Goal: Task Accomplishment & Management: Manage account settings

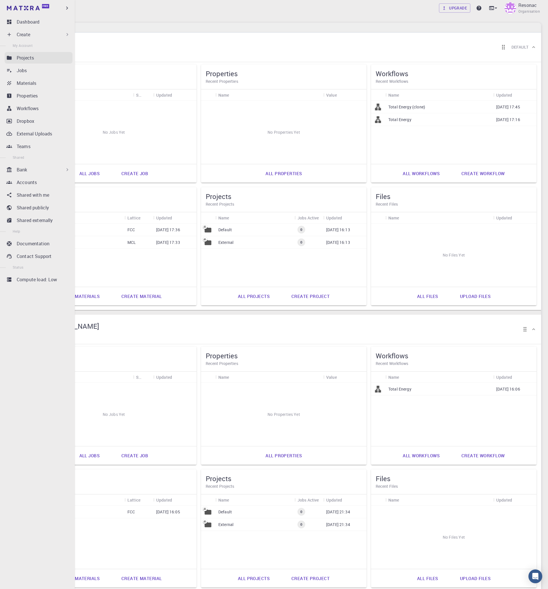
click at [33, 55] on p "Projects" at bounding box center [25, 57] width 17 height 7
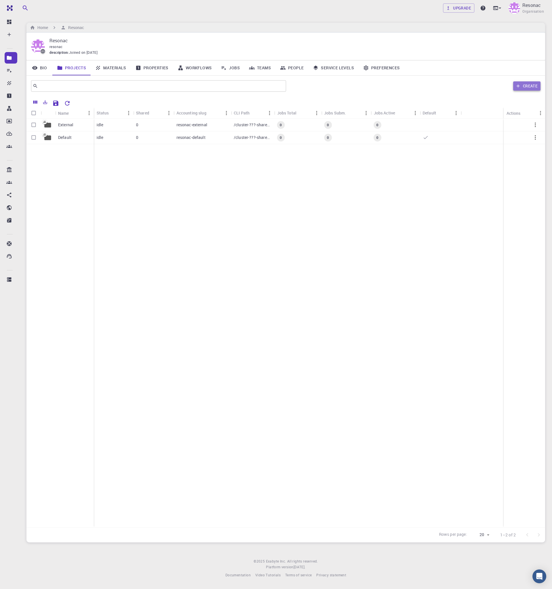
click at [523, 86] on button "Create" at bounding box center [527, 85] width 27 height 9
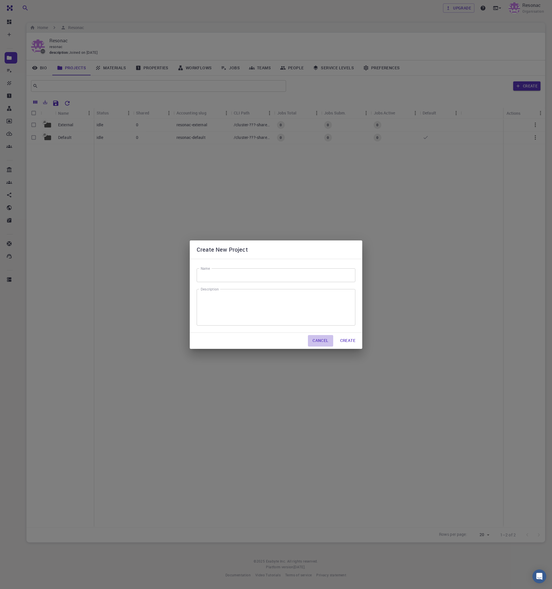
click at [321, 343] on button "Cancel" at bounding box center [320, 341] width 25 height 12
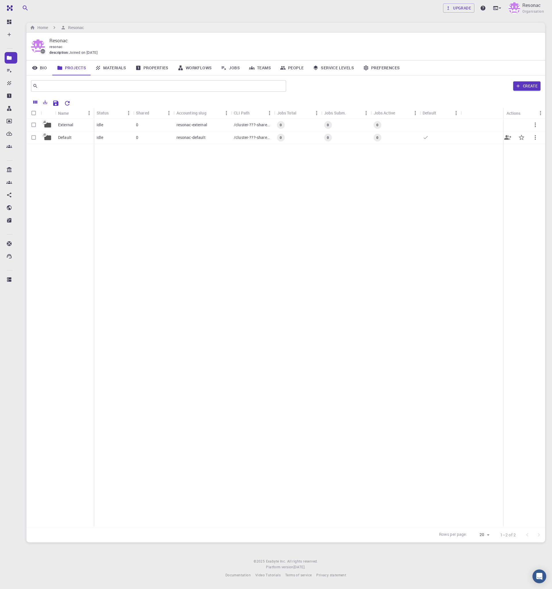
click at [78, 137] on div "Default" at bounding box center [74, 138] width 39 height 13
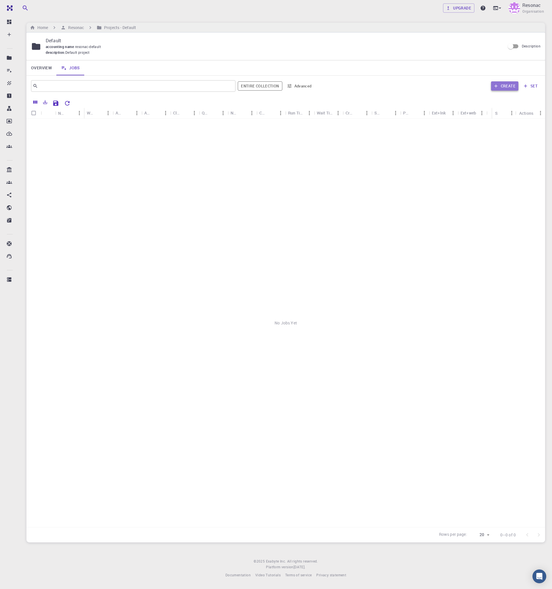
click at [514, 84] on button "Create" at bounding box center [504, 85] width 27 height 9
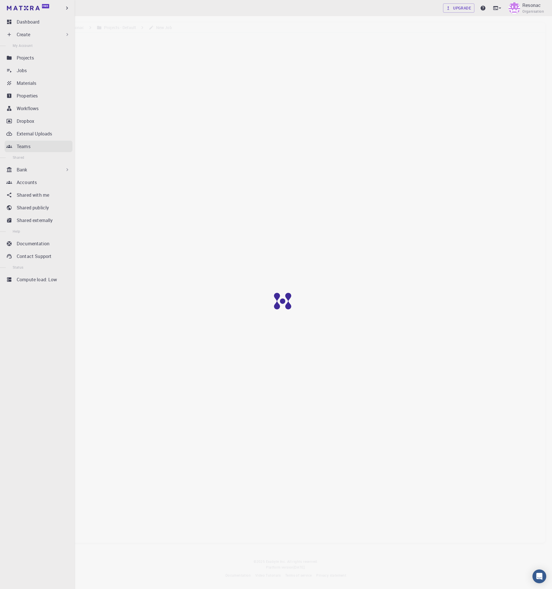
click at [38, 145] on div "Teams" at bounding box center [45, 146] width 56 height 7
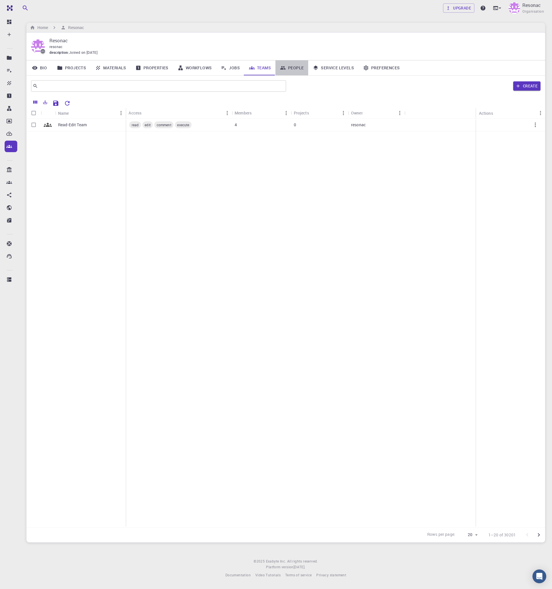
click at [293, 67] on link "People" at bounding box center [292, 67] width 33 height 15
click at [532, 165] on button "button" at bounding box center [536, 163] width 14 height 14
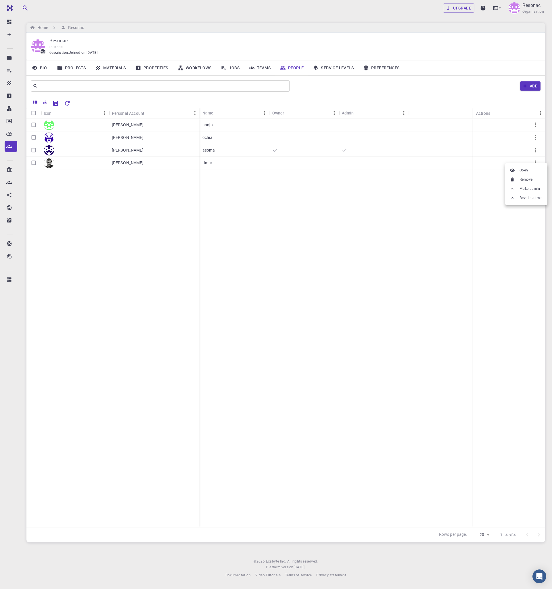
click at [533, 191] on span "Make admin" at bounding box center [530, 189] width 20 height 6
click at [538, 138] on icon "button" at bounding box center [535, 137] width 7 height 7
click at [531, 161] on span "Make admin" at bounding box center [530, 162] width 20 height 6
click at [539, 122] on button "button" at bounding box center [536, 125] width 14 height 14
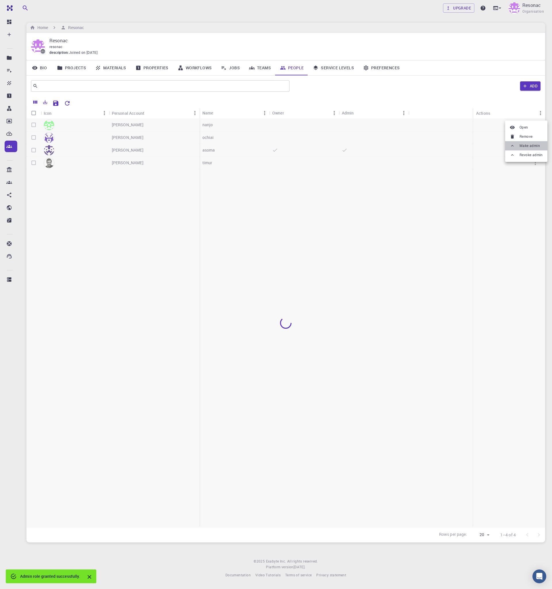
click at [531, 146] on span "Make admin" at bounding box center [530, 146] width 20 height 6
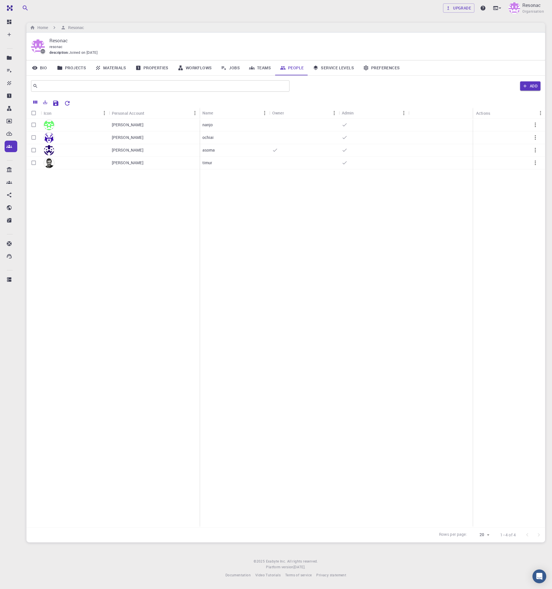
click at [109, 71] on link "Materials" at bounding box center [111, 67] width 40 height 15
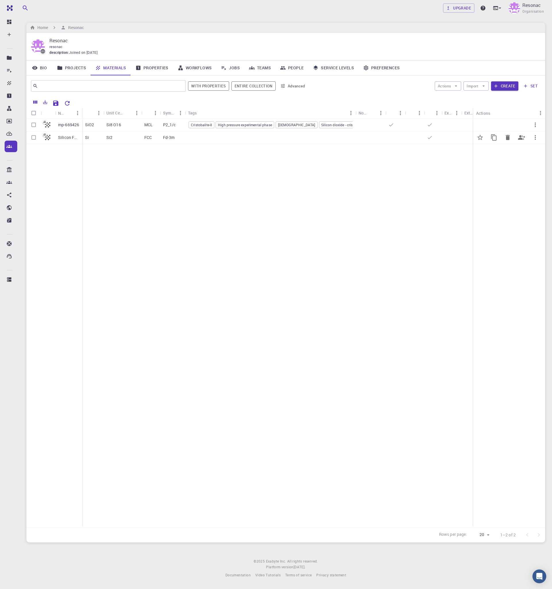
click at [542, 139] on button "button" at bounding box center [536, 138] width 14 height 14
click at [539, 156] on span "Set default" at bounding box center [534, 154] width 18 height 6
